Goal: Task Accomplishment & Management: Use online tool/utility

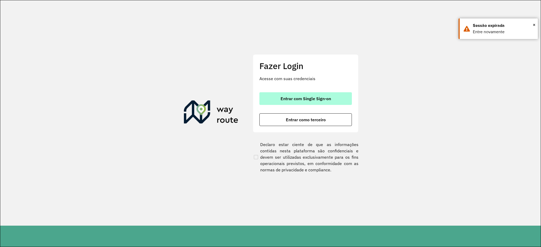
click at [298, 103] on button "Entrar com Single Sign-on" at bounding box center [305, 98] width 92 height 13
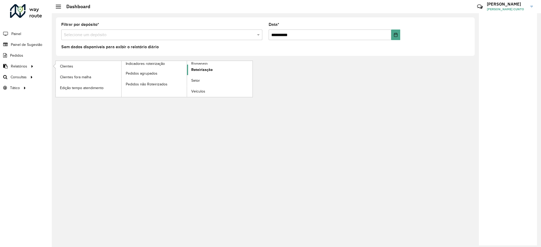
click at [201, 66] on link "Roteirização" at bounding box center [219, 70] width 65 height 11
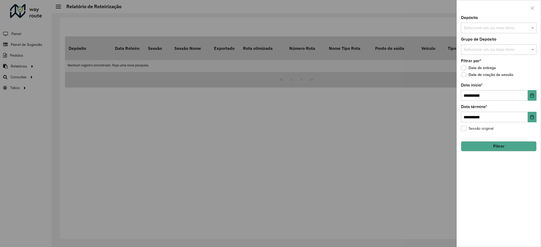
click at [506, 32] on div "Selecione um ou mais itens" at bounding box center [498, 28] width 75 height 11
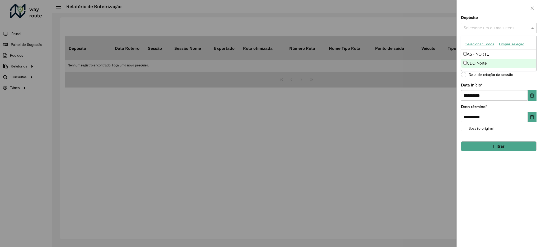
click at [495, 65] on div "CDD Norte" at bounding box center [498, 63] width 75 height 9
click at [535, 96] on button "Choose Date" at bounding box center [531, 95] width 9 height 11
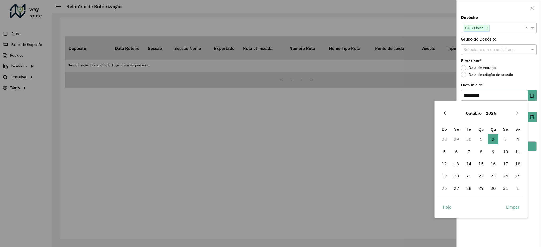
click at [446, 115] on icon "Previous Month" at bounding box center [444, 113] width 4 height 4
click at [454, 134] on span "1" at bounding box center [456, 139] width 11 height 11
type input "**********"
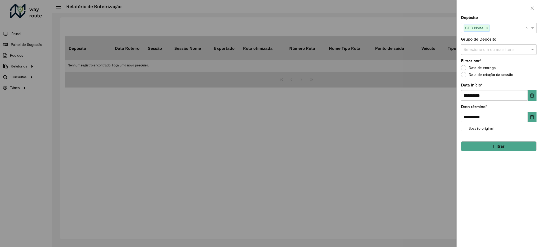
click at [538, 120] on div "**********" at bounding box center [498, 131] width 84 height 231
click at [535, 119] on button "Choose Date" at bounding box center [531, 117] width 9 height 11
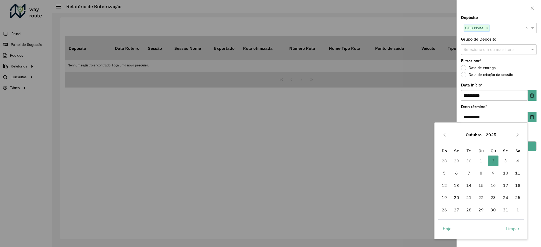
click at [439, 134] on div "Outubro 2025" at bounding box center [481, 134] width 86 height 17
click at [441, 128] on div "Outubro 2025" at bounding box center [481, 134] width 86 height 17
click at [437, 132] on div "Outubro 2025 Do Se Te Qu Qu Se Sa 28 29 30 1 2 2 3 4 5 6 7 8 9 10 11 12 13 14 1…" at bounding box center [480, 180] width 93 height 117
click at [441, 133] on button "Previous Month" at bounding box center [444, 135] width 8 height 8
click at [475, 207] on td "1" at bounding box center [481, 210] width 12 height 12
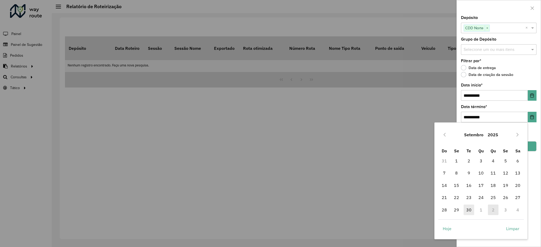
click at [472, 209] on span "30" at bounding box center [468, 210] width 11 height 11
type input "**********"
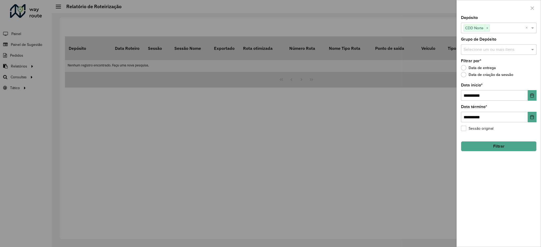
click at [498, 148] on button "Filtrar" at bounding box center [498, 146] width 75 height 10
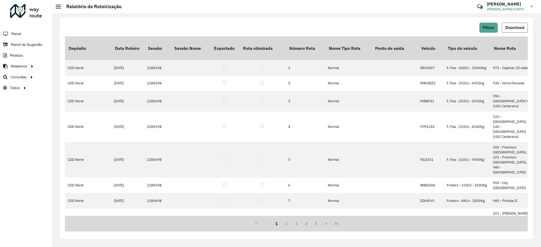
click at [523, 24] on button "Download" at bounding box center [514, 28] width 26 height 10
